Goal: Find contact information: Find contact information

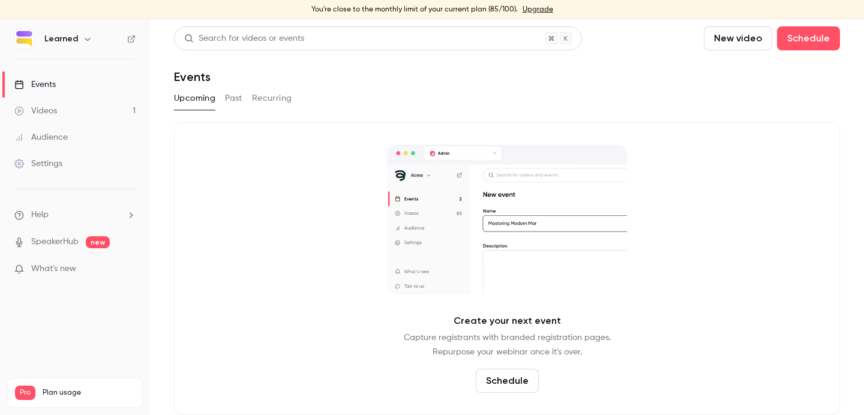
click at [98, 100] on link "Videos 1" at bounding box center [75, 111] width 150 height 26
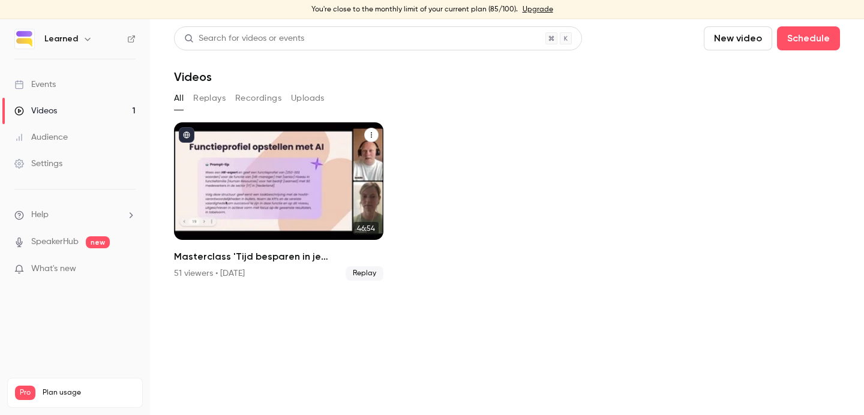
click at [274, 155] on div "Masterclass 'Tijd besparen in je evaluatieproces met AI'" at bounding box center [278, 181] width 209 height 118
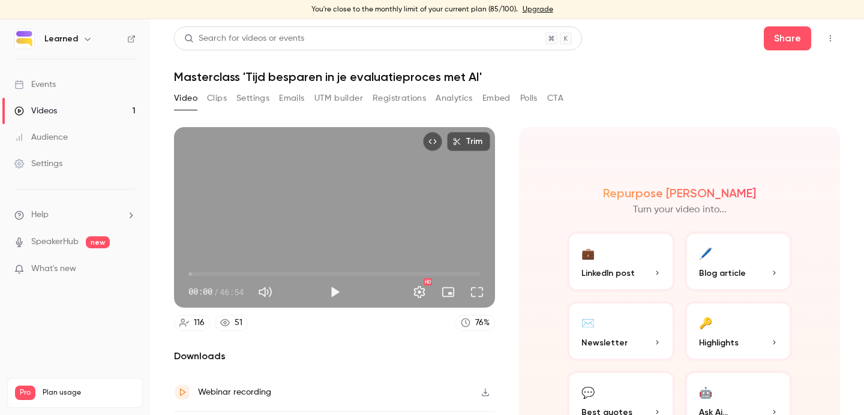
click at [446, 97] on button "Analytics" at bounding box center [454, 98] width 37 height 19
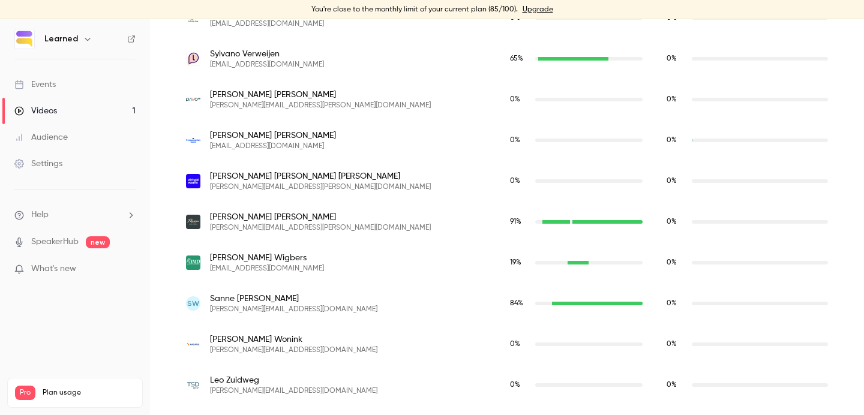
scroll to position [4474, 0]
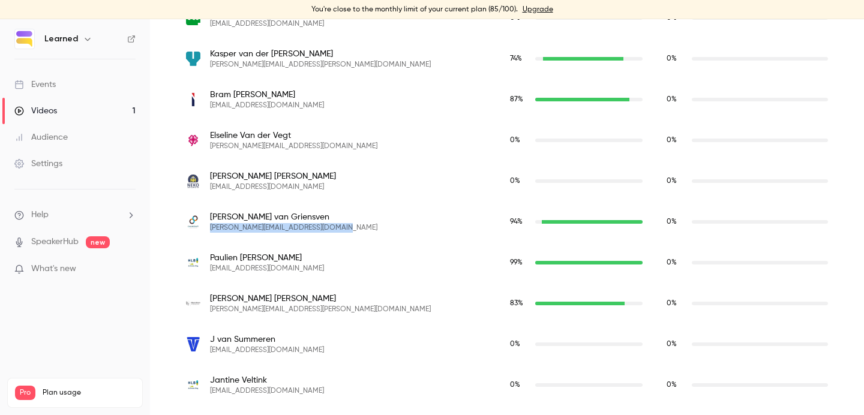
drag, startPoint x: 338, startPoint y: 227, endPoint x: 211, endPoint y: 229, distance: 127.8
click at [211, 229] on div "[PERSON_NAME] [EMAIL_ADDRESS][DOMAIN_NAME]" at bounding box center [336, 222] width 300 height 22
copy span "[PERSON_NAME][EMAIL_ADDRESS][DOMAIN_NAME]"
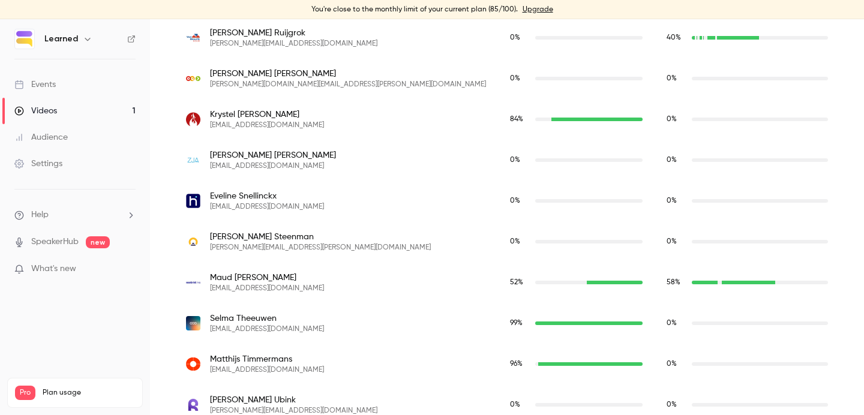
scroll to position [3766, 0]
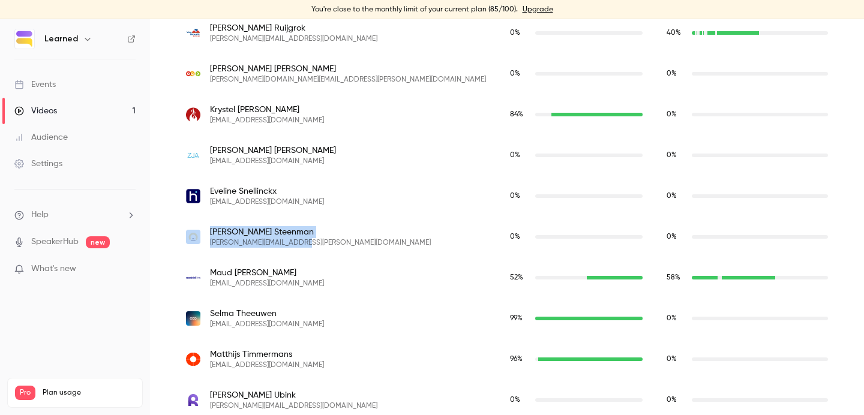
drag, startPoint x: 310, startPoint y: 241, endPoint x: 199, endPoint y: 241, distance: 111.6
click at [199, 241] on div "[PERSON_NAME] [PERSON_NAME][EMAIL_ADDRESS][PERSON_NAME][DOMAIN_NAME]" at bounding box center [336, 237] width 300 height 22
copy div "[PERSON_NAME] [PERSON_NAME][EMAIL_ADDRESS][PERSON_NAME][DOMAIN_NAME]"
click at [263, 233] on span "[PERSON_NAME]" at bounding box center [320, 232] width 221 height 12
drag, startPoint x: 271, startPoint y: 232, endPoint x: 208, endPoint y: 231, distance: 63.6
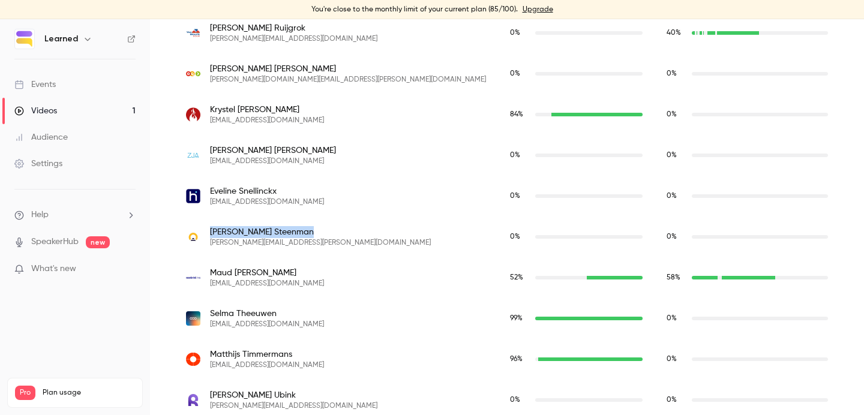
click at [208, 231] on div "[PERSON_NAME] [PERSON_NAME][EMAIL_ADDRESS][PERSON_NAME][DOMAIN_NAME]" at bounding box center [336, 237] width 300 height 22
copy span "[PERSON_NAME]"
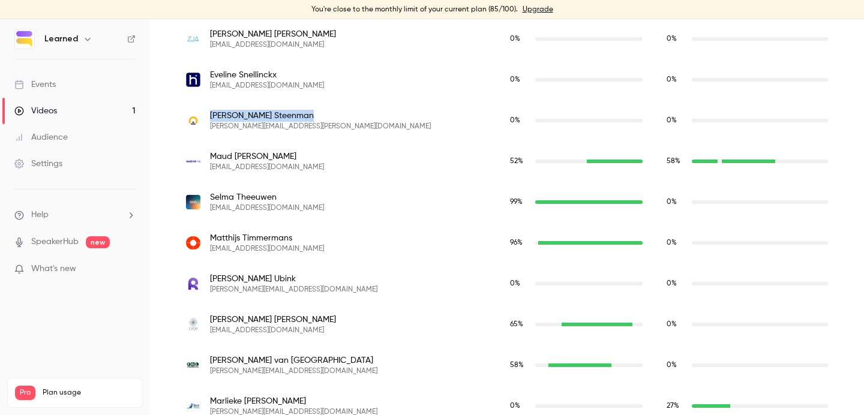
scroll to position [3888, 0]
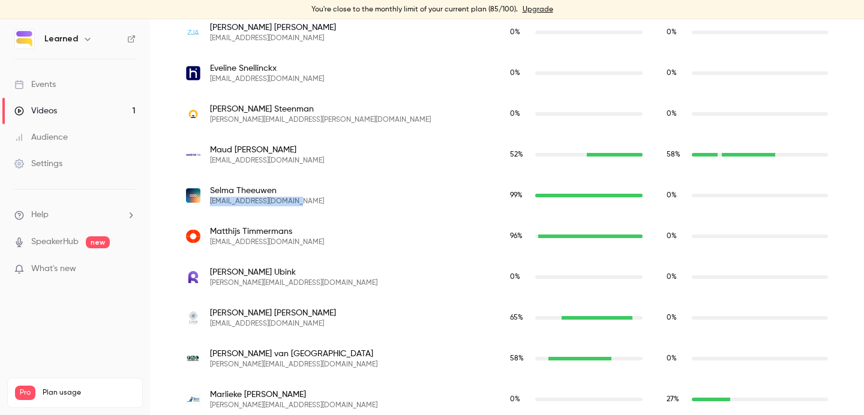
drag, startPoint x: 306, startPoint y: 203, endPoint x: 208, endPoint y: 205, distance: 97.8
click at [208, 205] on div "[PERSON_NAME] [EMAIL_ADDRESS][DOMAIN_NAME]" at bounding box center [336, 196] width 300 height 22
copy span "[EMAIL_ADDRESS][DOMAIN_NAME]"
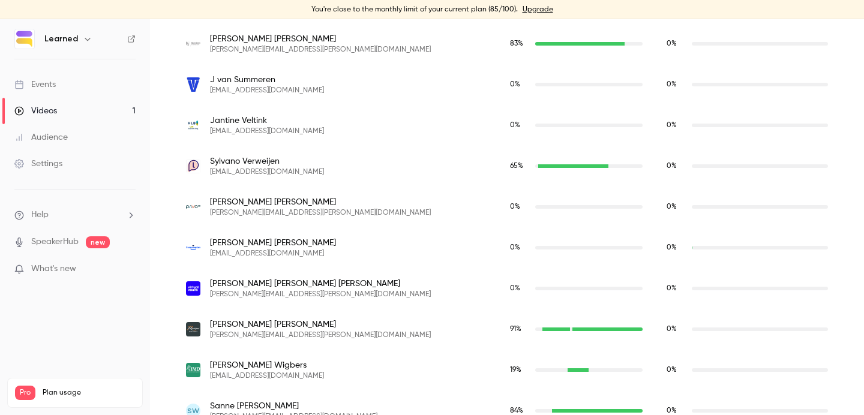
scroll to position [4841, 0]
